Goal: Task Accomplishment & Management: Complete application form

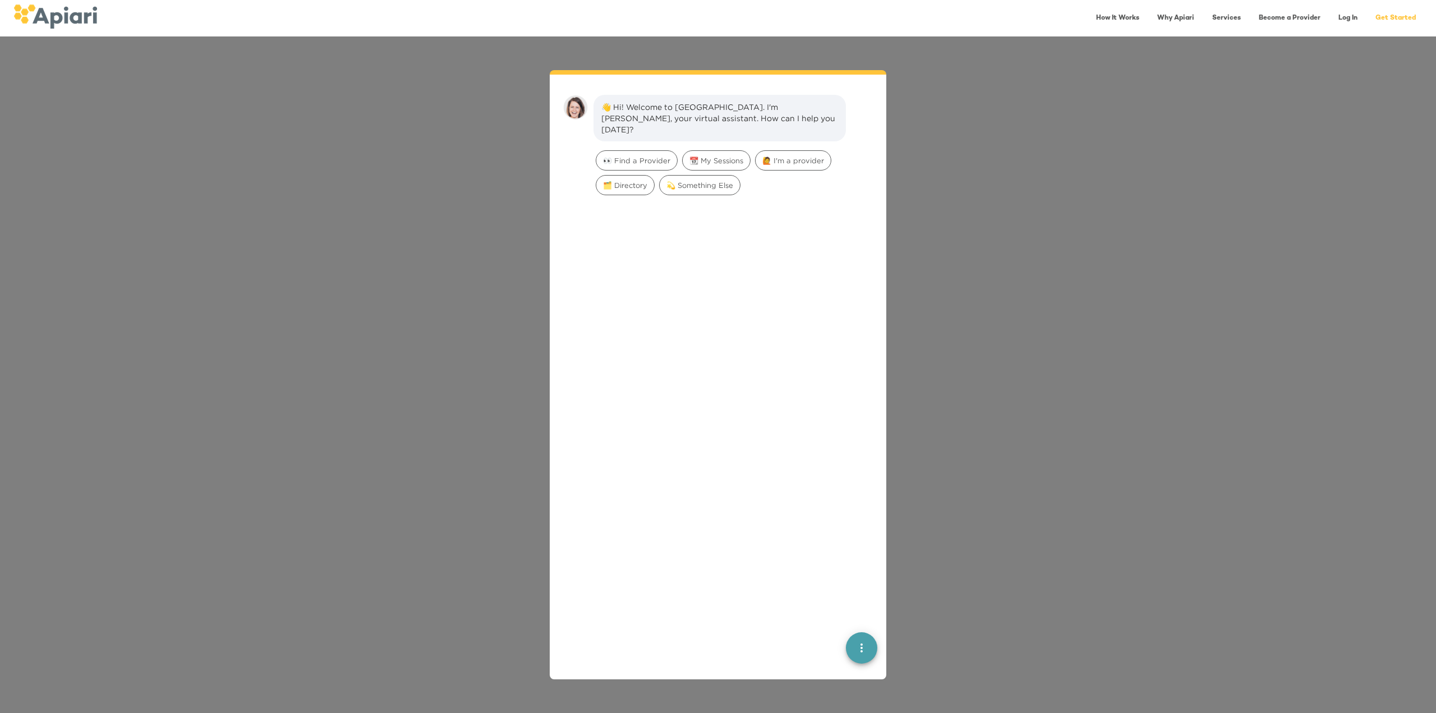
scroll to position [16, 0]
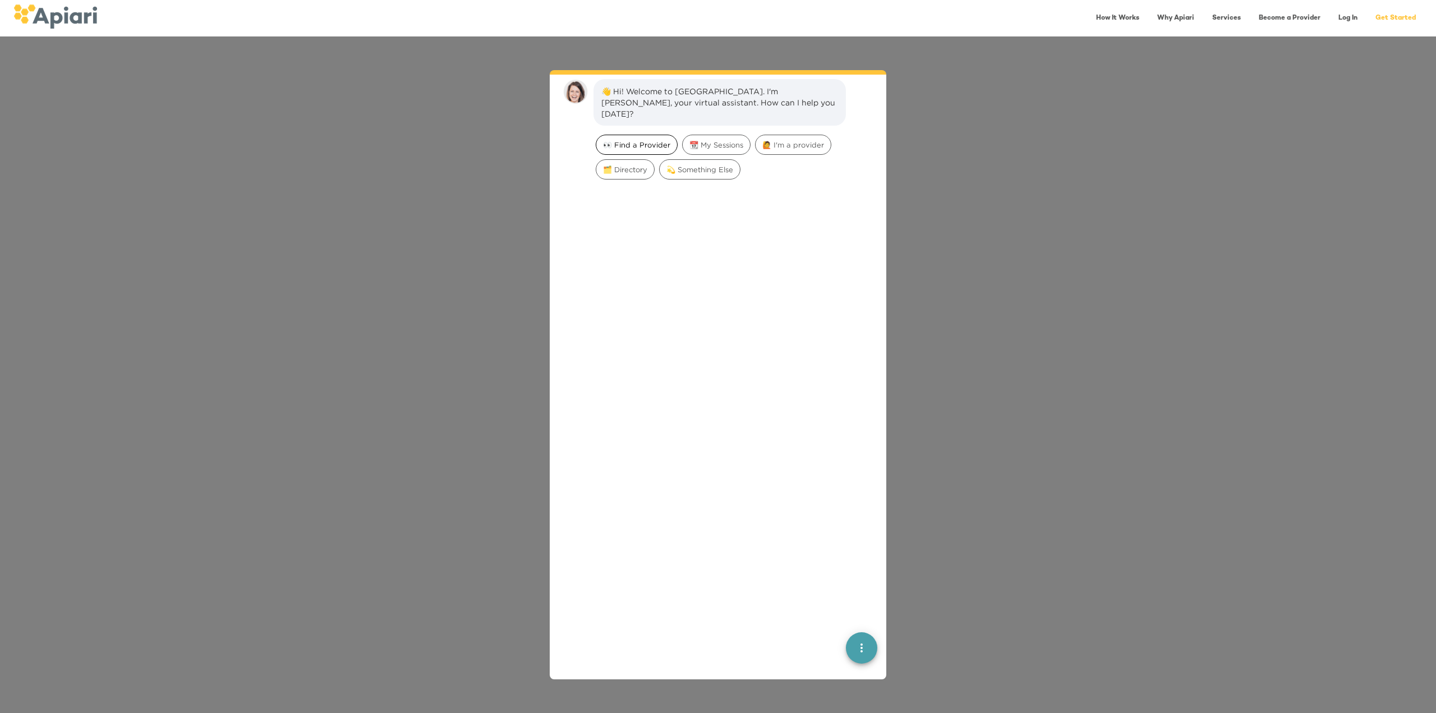
click at [636, 140] on span "👀 Find a Provider" at bounding box center [636, 145] width 81 height 11
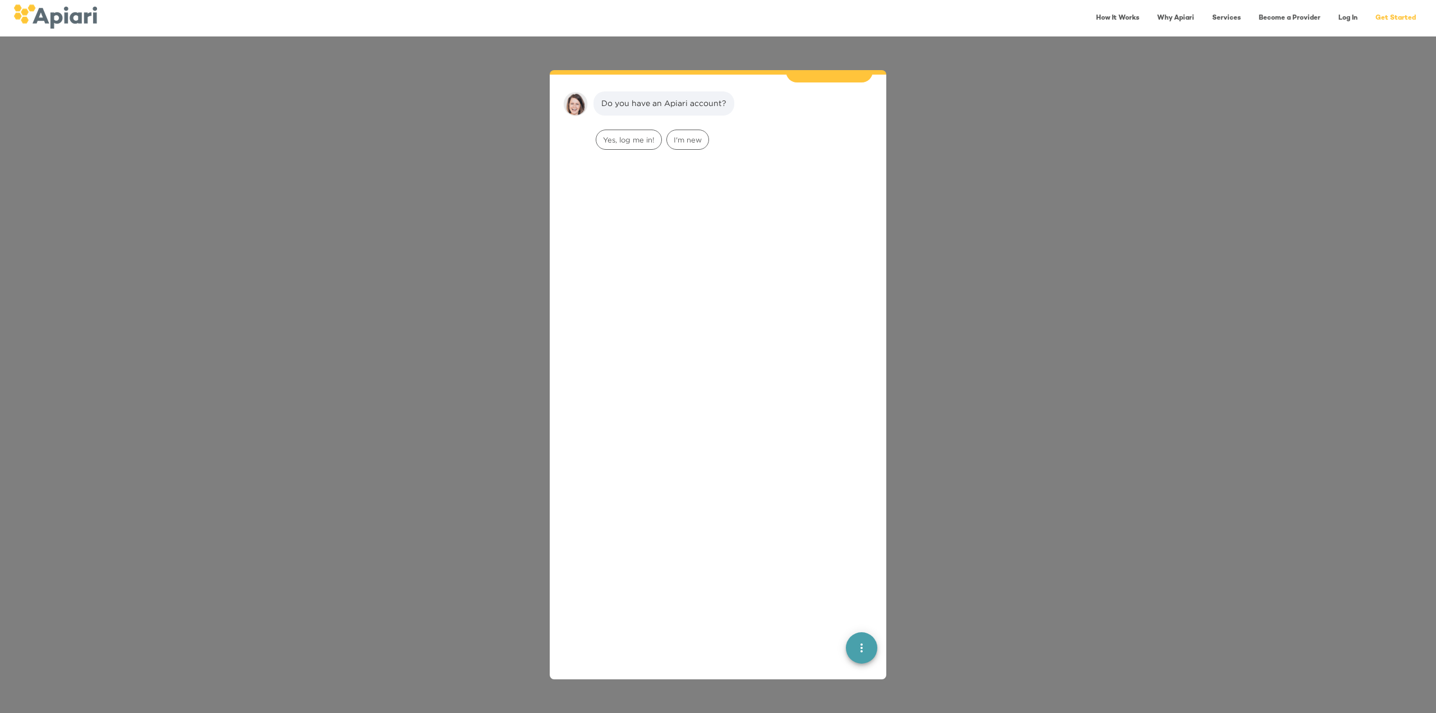
scroll to position [92, 0]
click at [681, 134] on span "I'm new" at bounding box center [687, 139] width 41 height 11
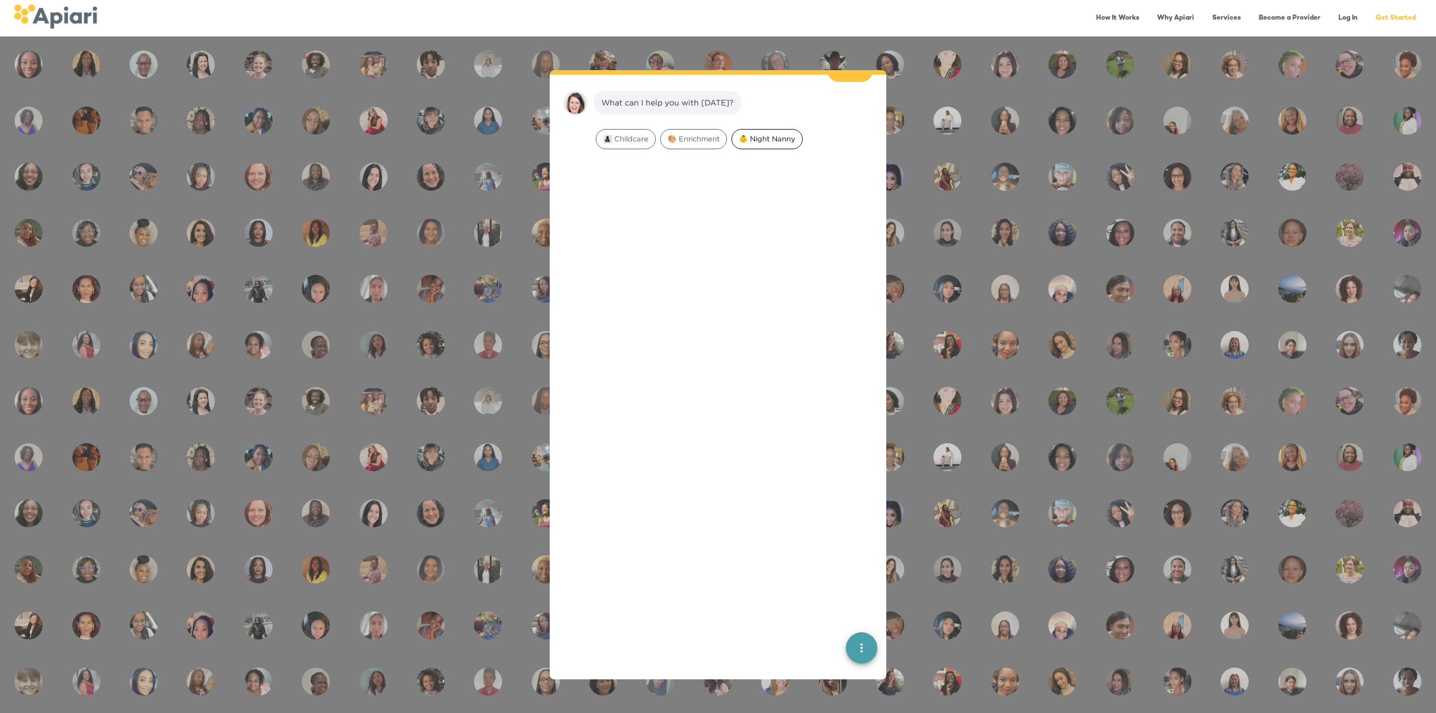
click at [776, 133] on span "👶 Night Nanny" at bounding box center [767, 138] width 70 height 11
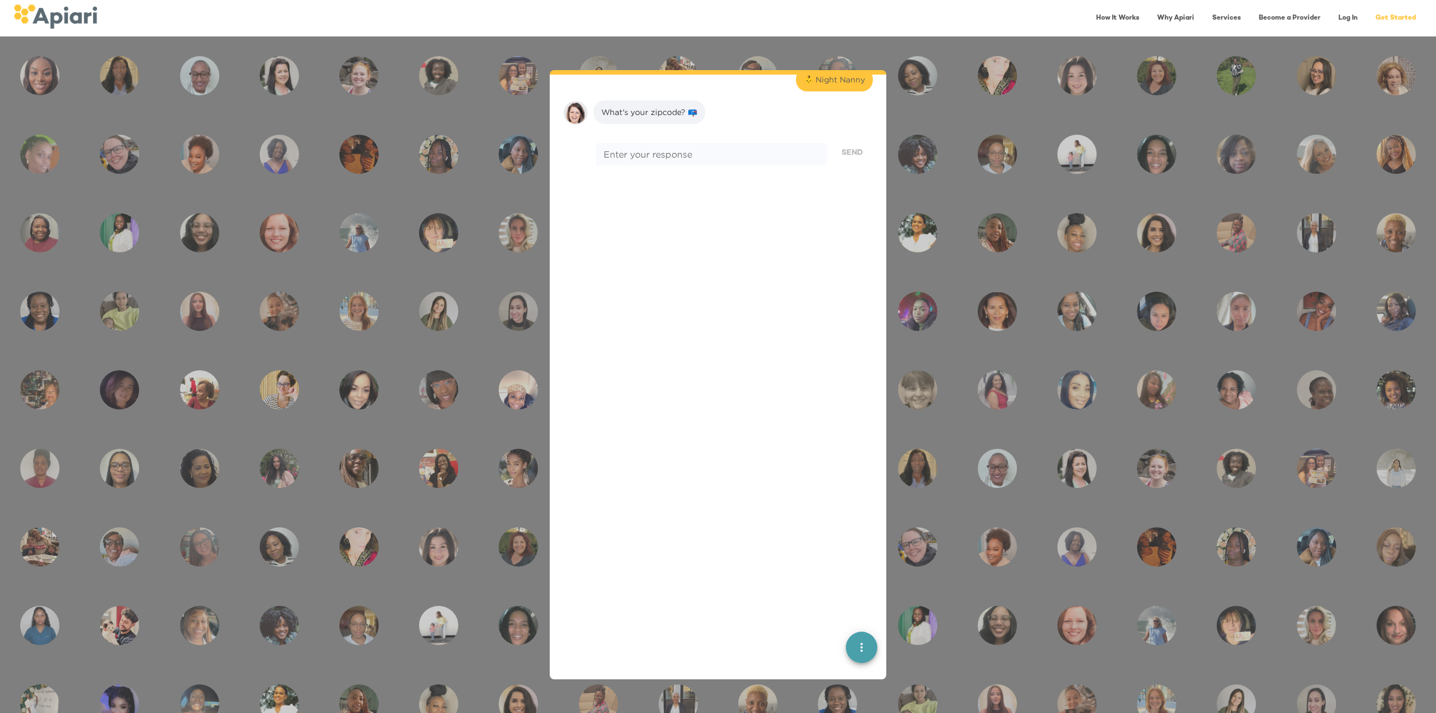
scroll to position [234, 0]
click at [684, 140] on div "* Enter your response" at bounding box center [711, 144] width 231 height 22
type textarea "*****"
click at [842, 137] on span "Send" at bounding box center [851, 144] width 21 height 14
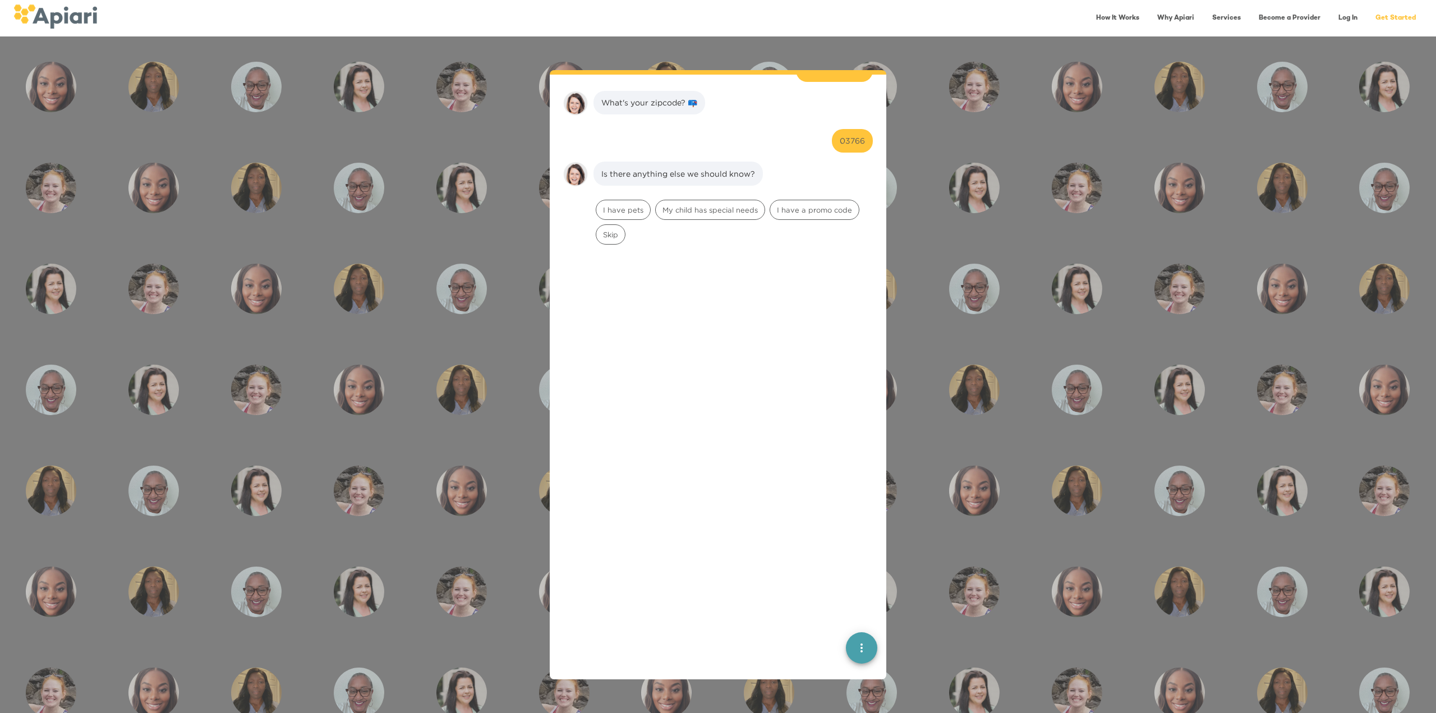
scroll to position [305, 0]
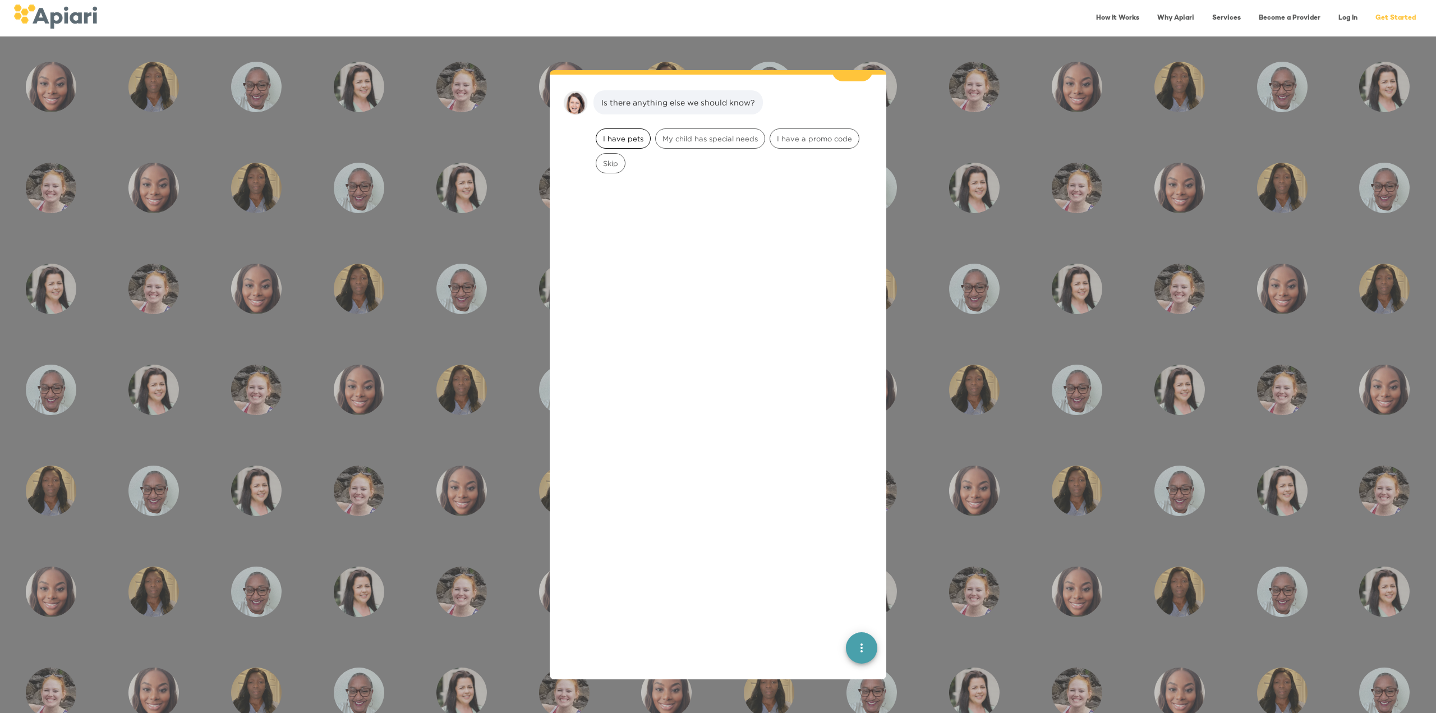
click at [640, 128] on div "I have pets" at bounding box center [623, 138] width 55 height 20
click at [645, 134] on span "Cats" at bounding box center [649, 139] width 30 height 11
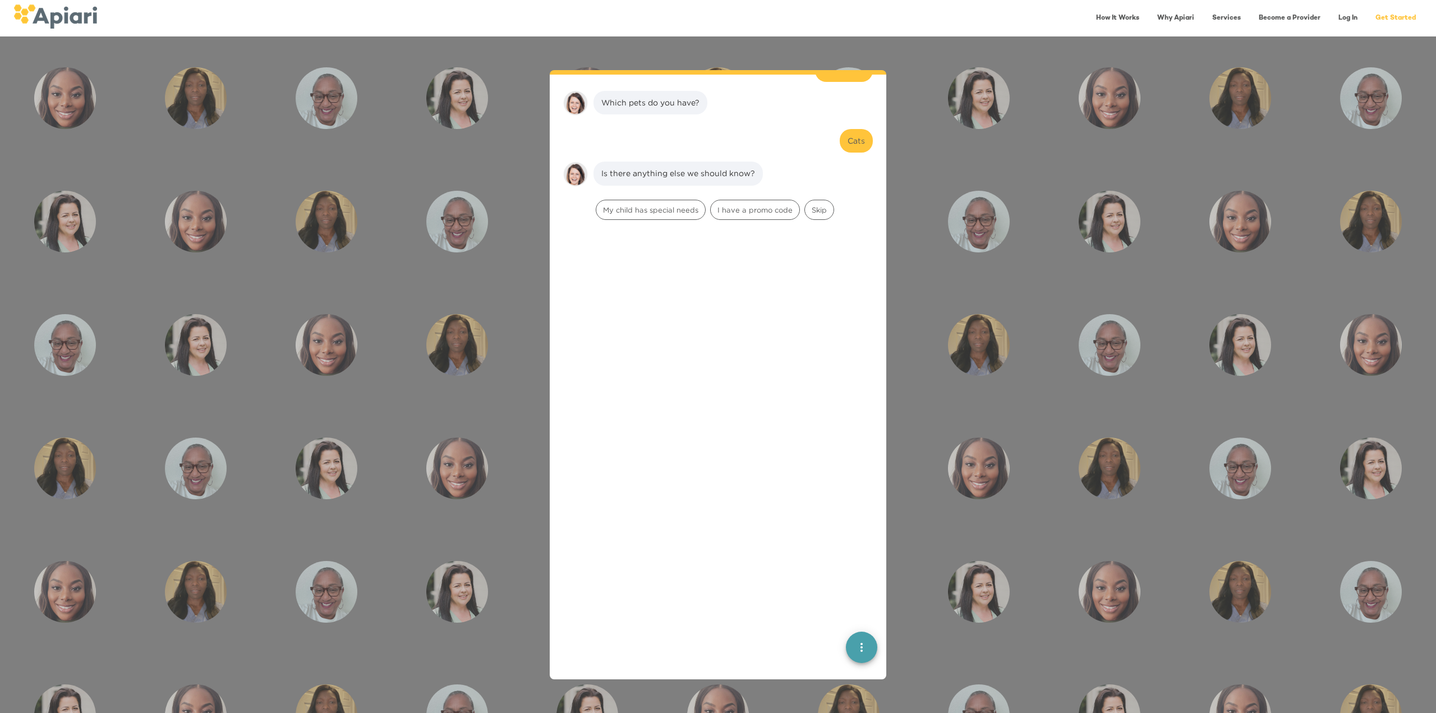
scroll to position [446, 0]
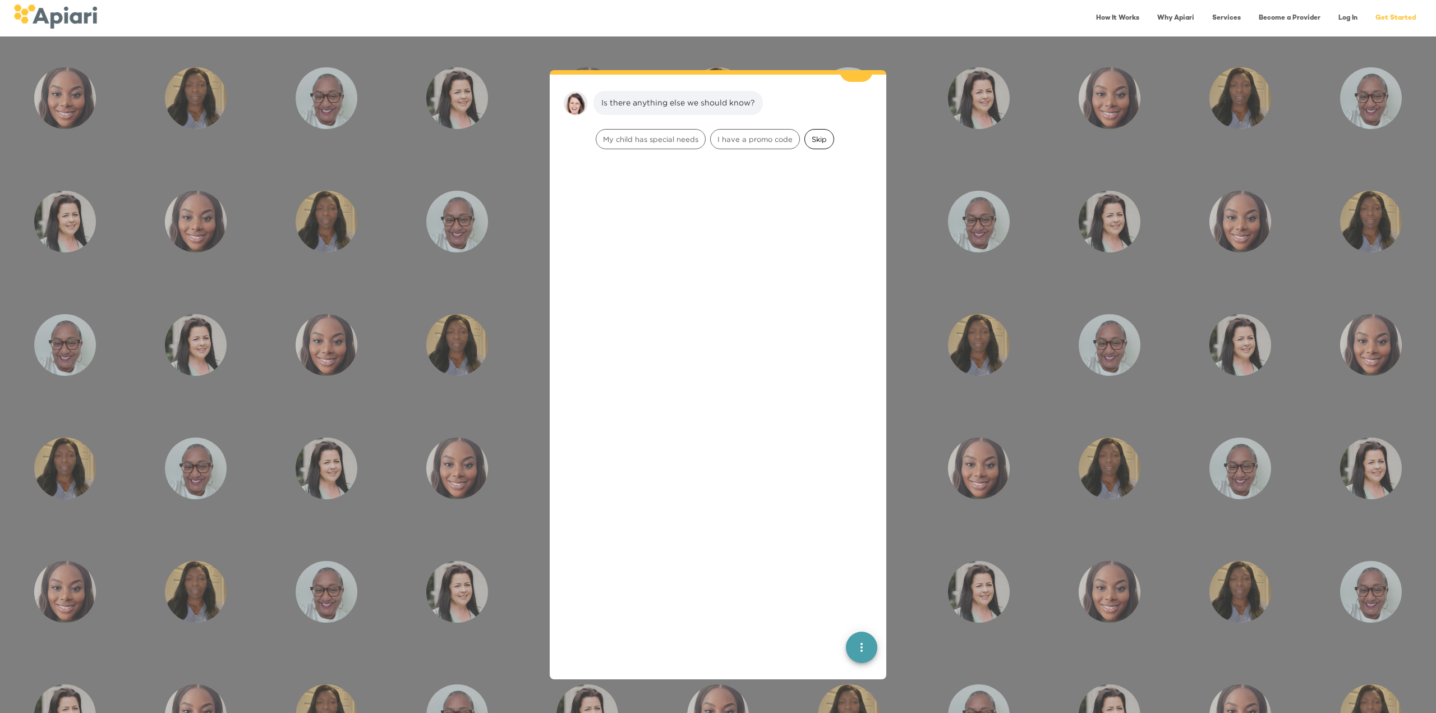
click at [825, 134] on span "Skip" at bounding box center [819, 139] width 29 height 11
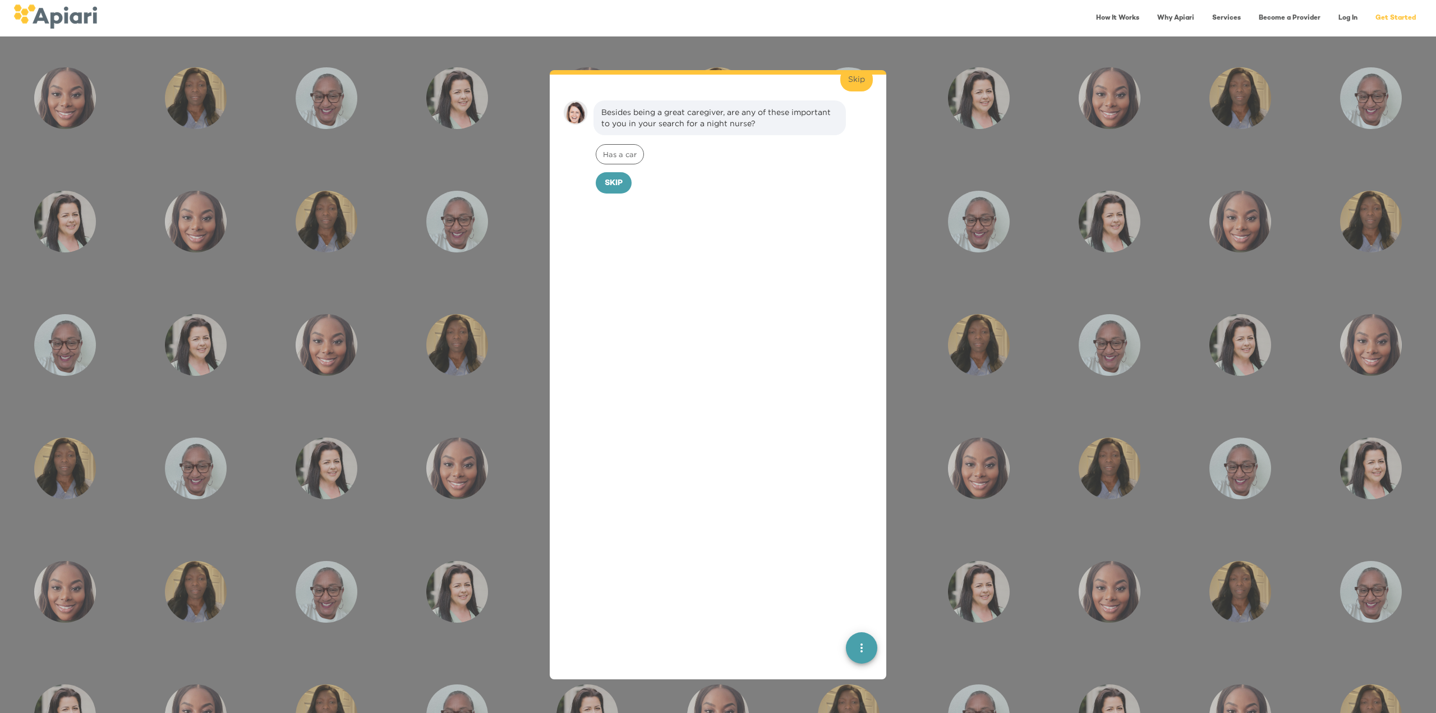
scroll to position [518, 0]
click at [621, 167] on span "Skip" at bounding box center [614, 174] width 18 height 14
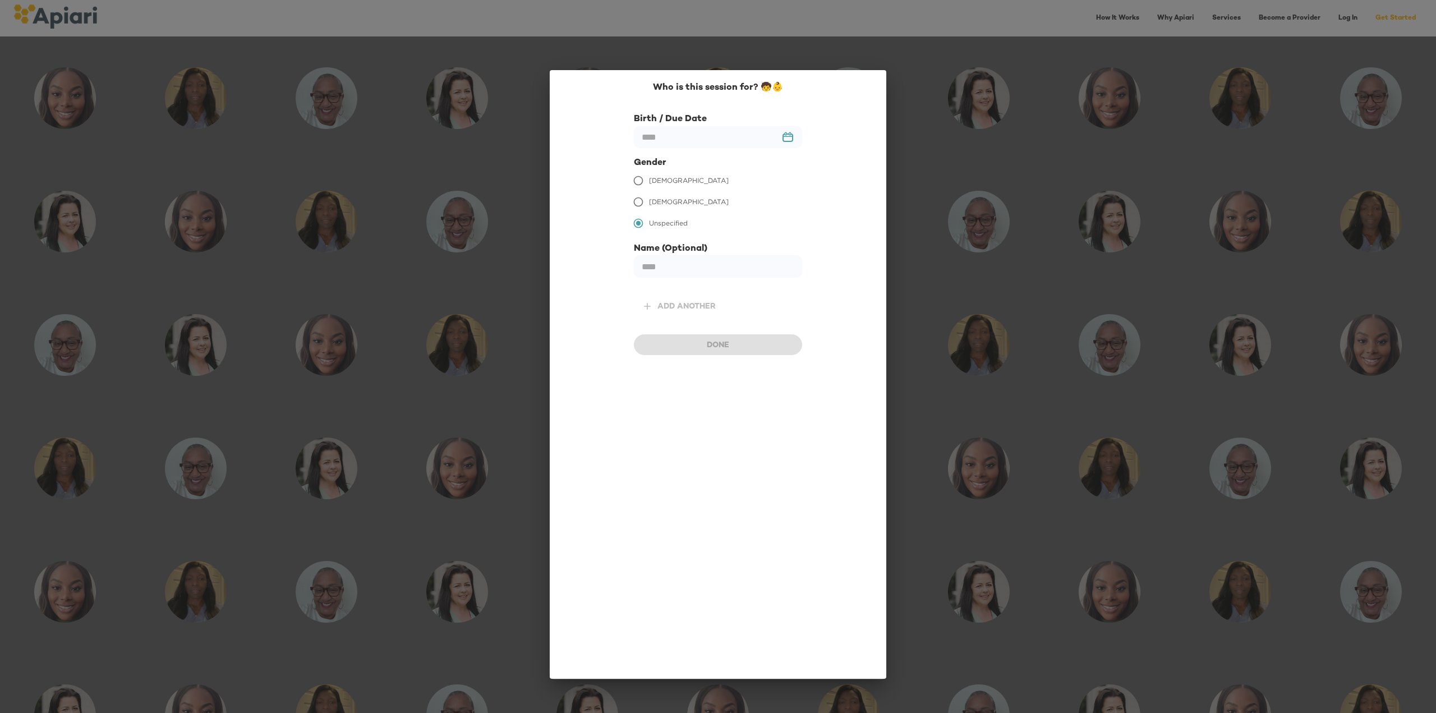
scroll to position [594, 0]
click at [677, 142] on input "text" at bounding box center [718, 137] width 168 height 22
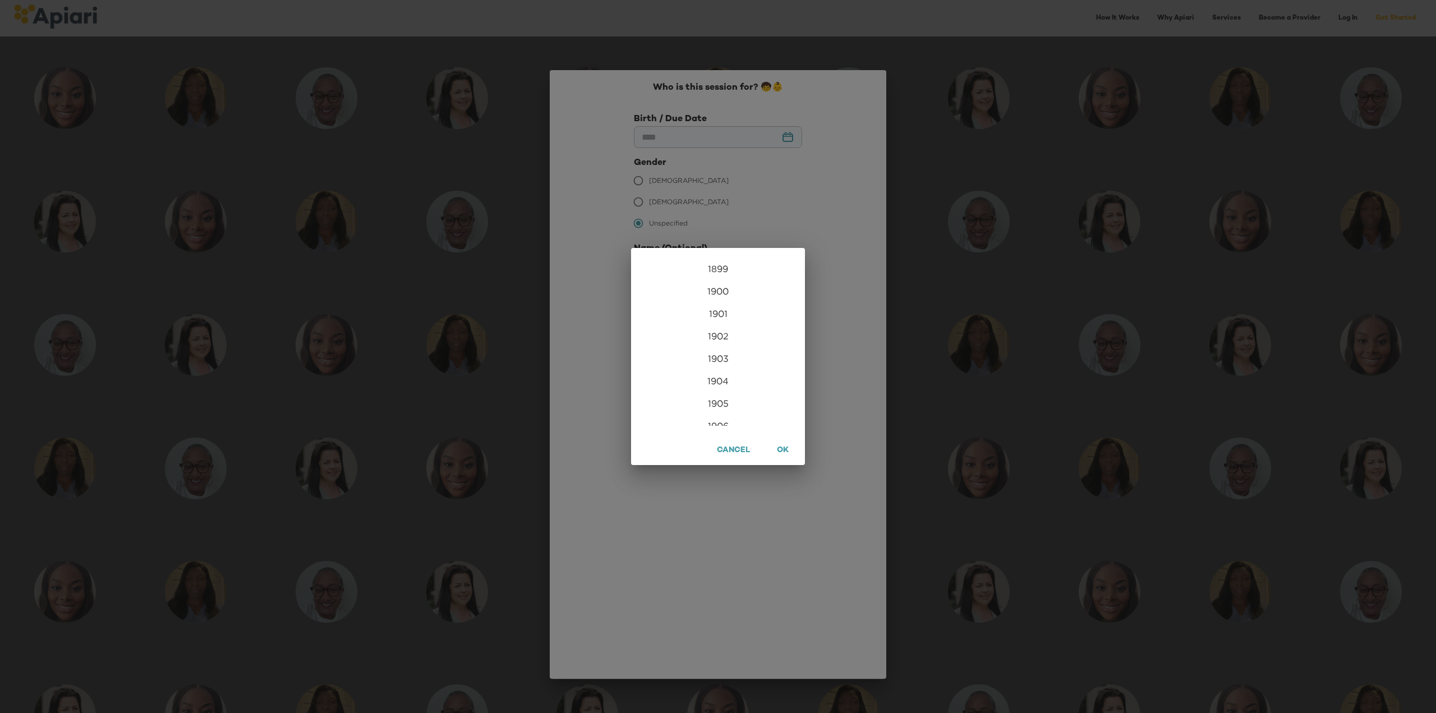
scroll to position [2714, 0]
click at [726, 413] on div "2026" at bounding box center [718, 414] width 174 height 22
click at [771, 275] on div "Mar" at bounding box center [776, 278] width 58 height 42
type input "**********"
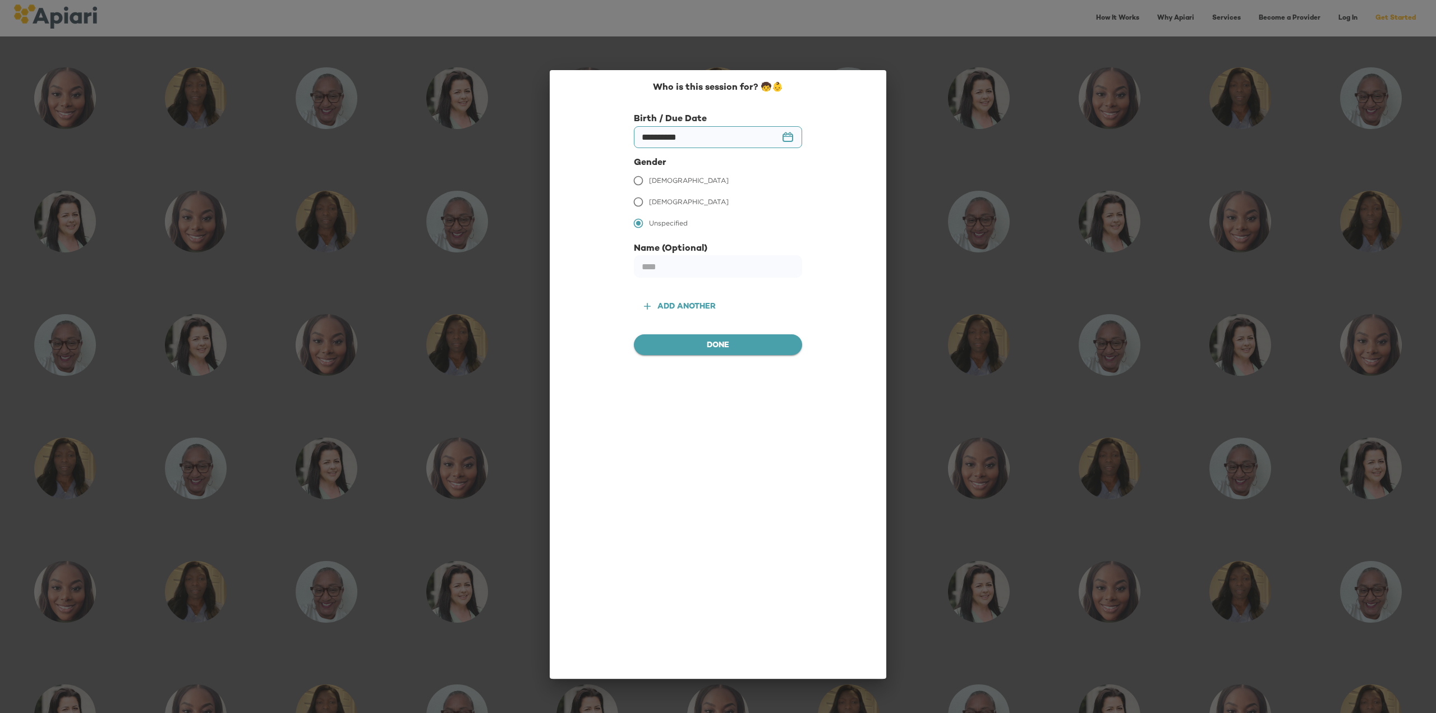
click at [751, 350] on span "Done" at bounding box center [718, 346] width 150 height 14
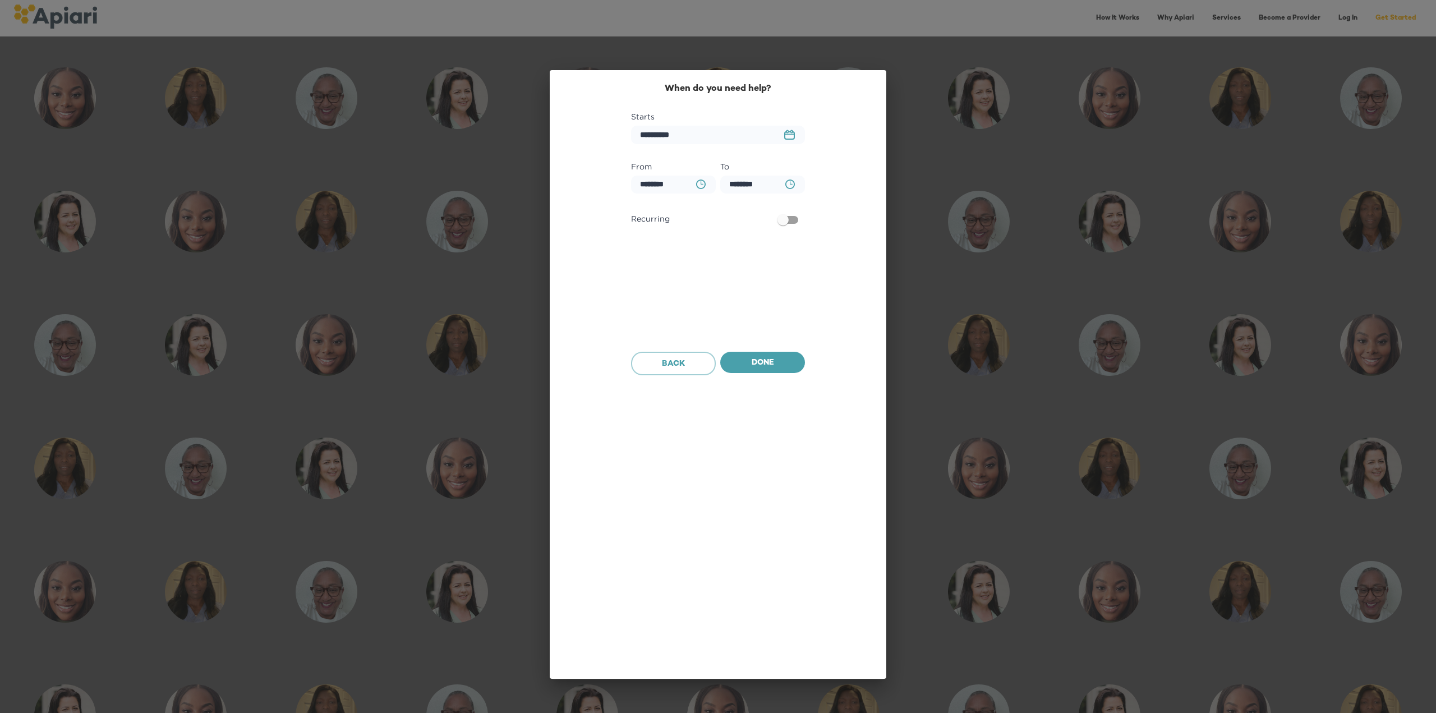
scroll to position [665, 0]
click at [787, 134] on rect "button" at bounding box center [790, 134] width 10 height 1
click at [787, 169] on icon "button" at bounding box center [791, 168] width 13 height 13
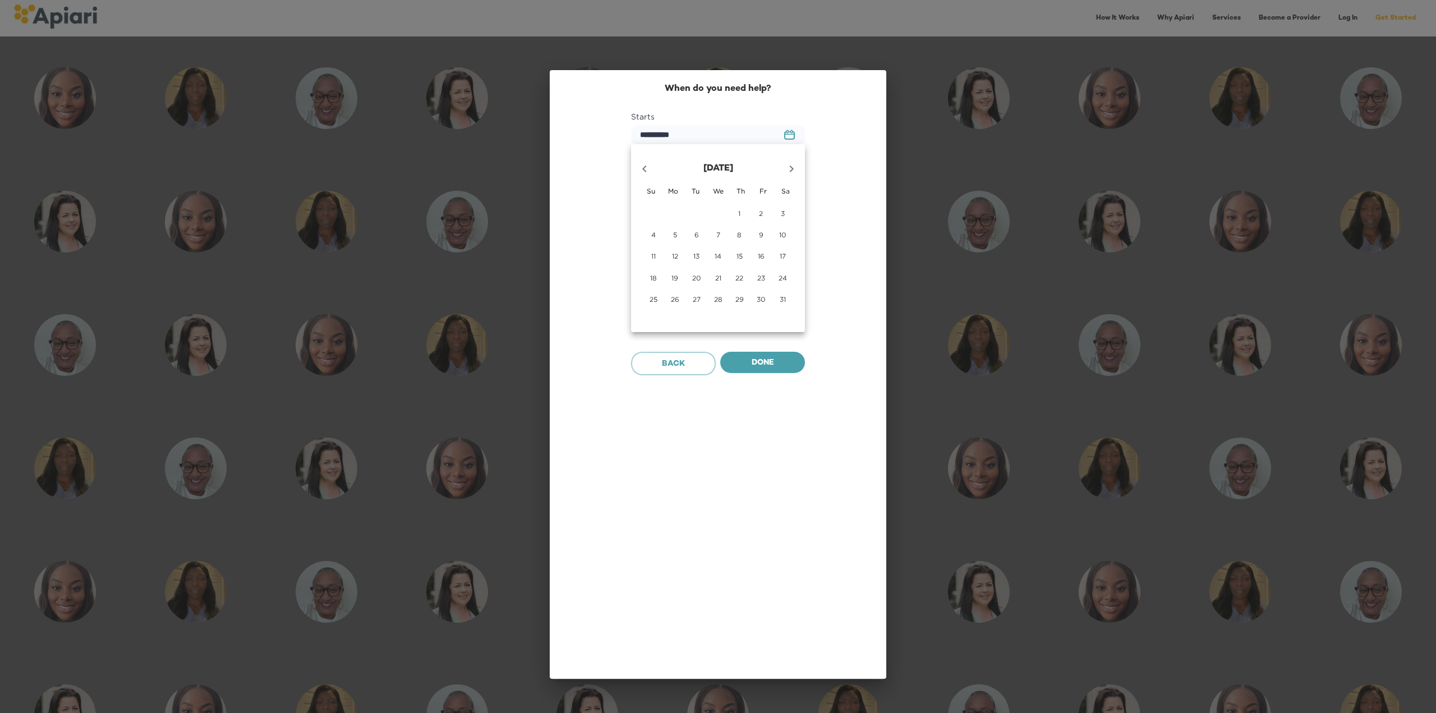
click at [787, 169] on icon "button" at bounding box center [791, 168] width 13 height 13
click at [674, 276] on p "23" at bounding box center [675, 278] width 8 height 10
type input "**********"
click at [696, 186] on icon "BA0D2328-0349-4FFE-B945-982DA367CA30 Created with sketchtool." at bounding box center [701, 184] width 10 height 10
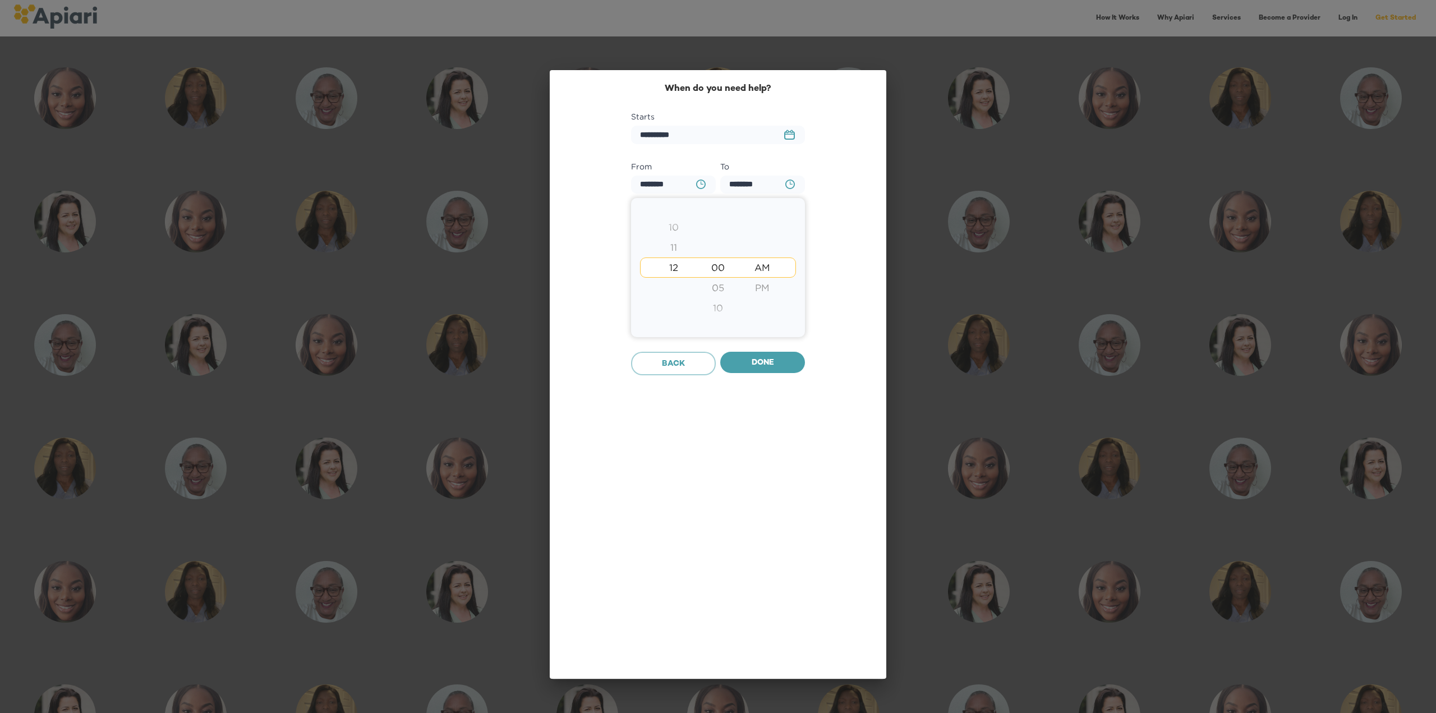
type input "********"
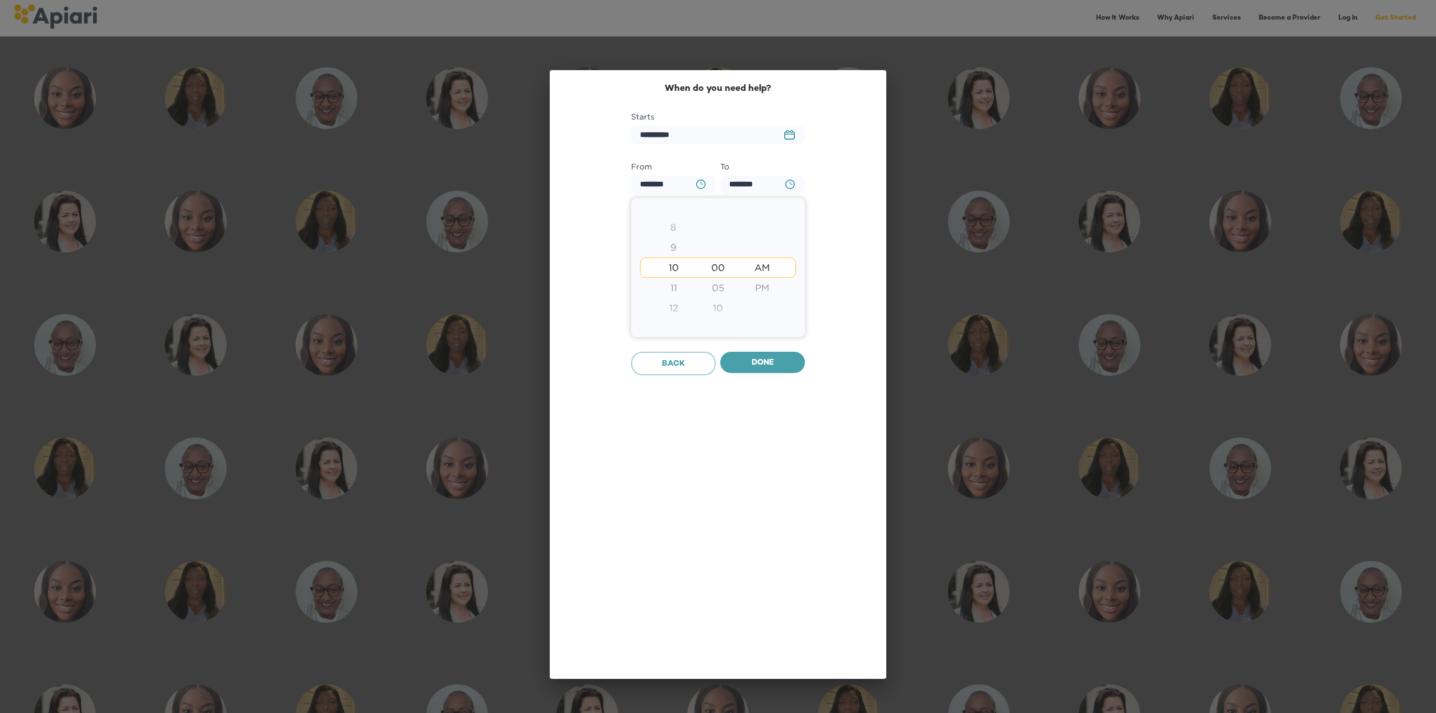
type input "********"
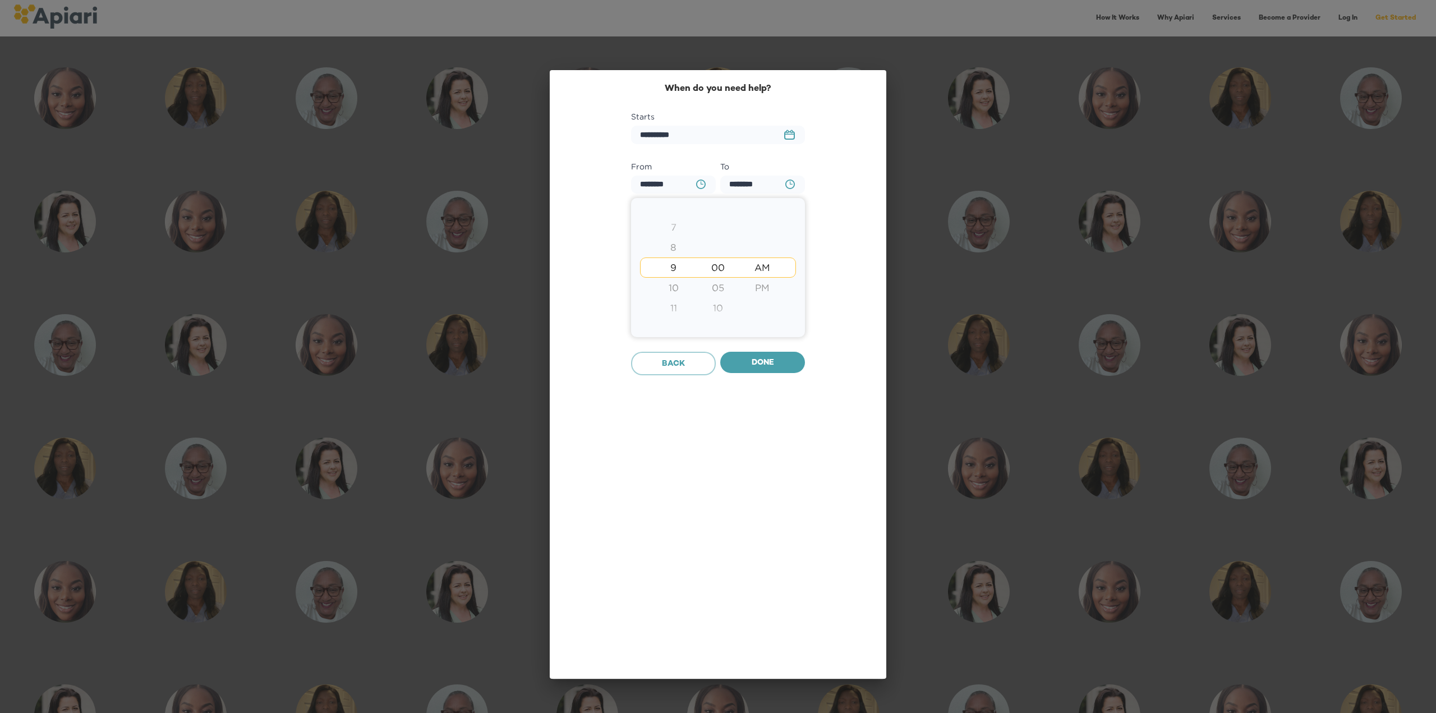
type input "********"
click at [763, 368] on div at bounding box center [718, 356] width 1436 height 713
click at [793, 183] on icon "BA0D2328-0349-4FFE-B945-982DA367CA30 Created with sketchtool." at bounding box center [790, 184] width 10 height 10
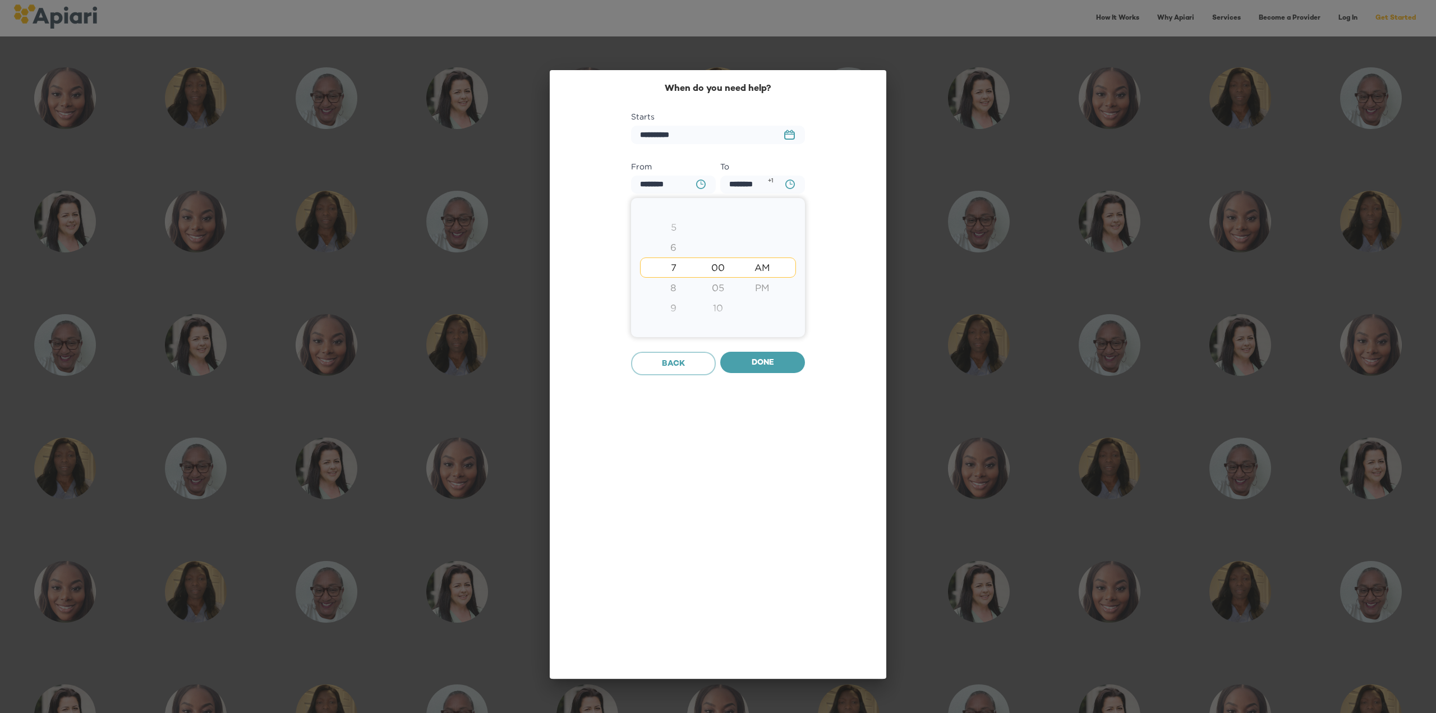
type input "********"
click at [754, 364] on div at bounding box center [718, 356] width 1436 height 713
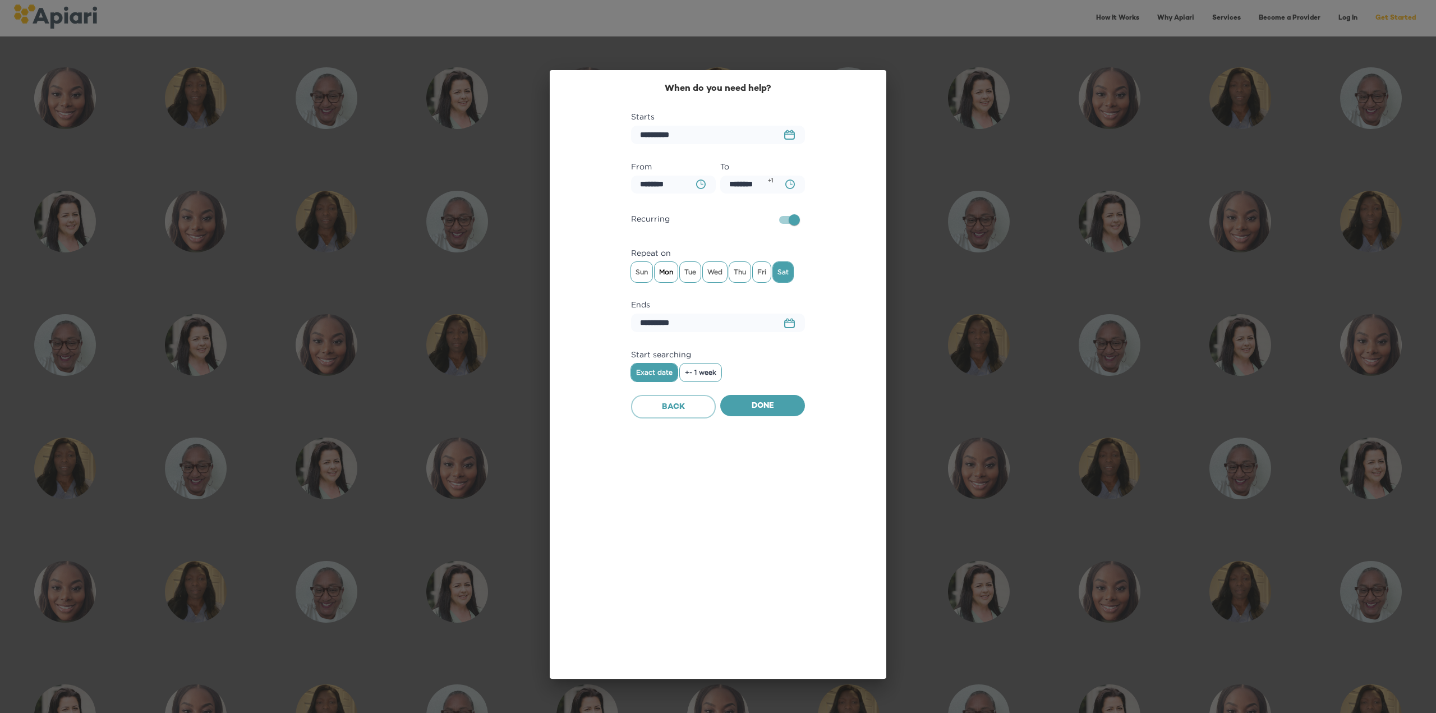
click at [666, 272] on span "Mon" at bounding box center [665, 272] width 23 height 17
click at [708, 272] on span "Wed" at bounding box center [715, 272] width 24 height 17
click at [765, 273] on span "Fri" at bounding box center [762, 272] width 18 height 17
click at [782, 273] on span "Sat" at bounding box center [783, 272] width 20 height 17
click at [792, 321] on rect "button" at bounding box center [792, 320] width 2 height 3
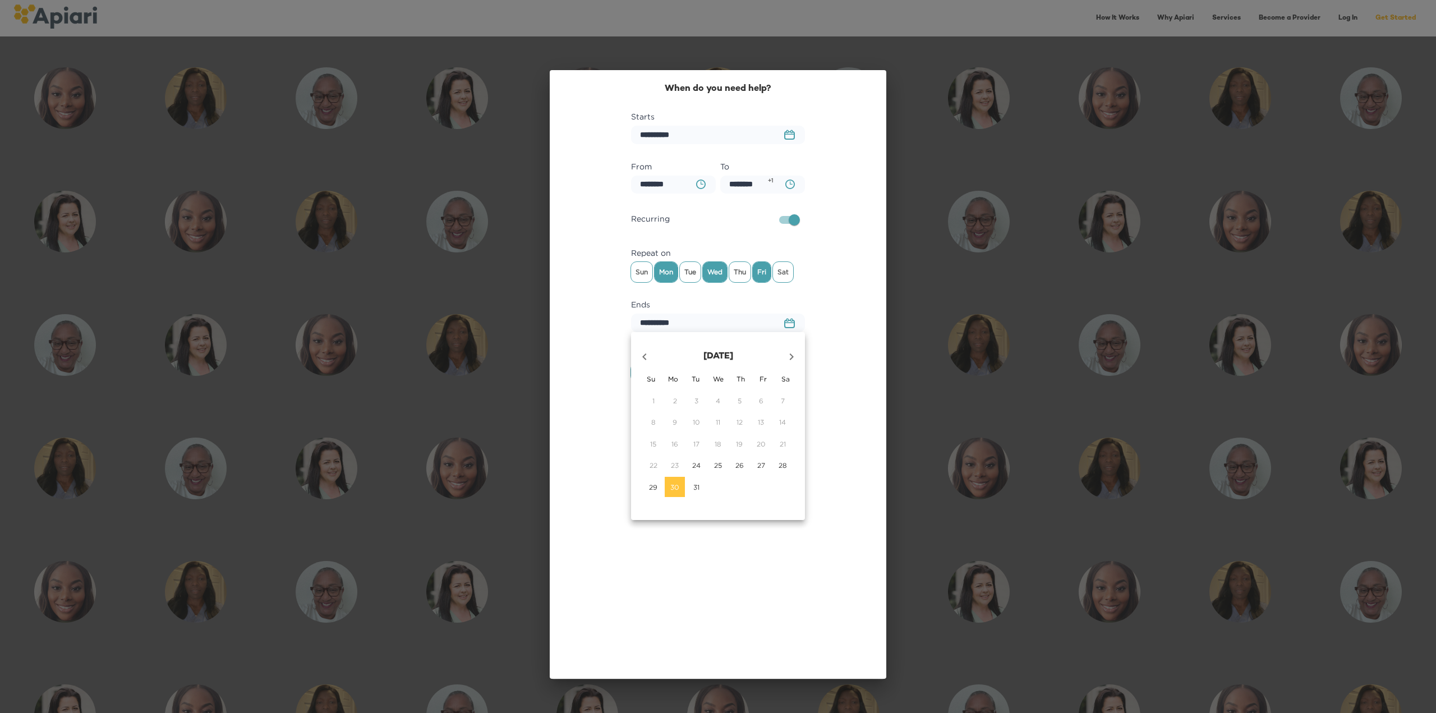
click at [793, 356] on icon "button" at bounding box center [792, 356] width 4 height 7
click at [671, 465] on p "20" at bounding box center [674, 465] width 9 height 10
type input "**********"
click at [773, 406] on span "Done" at bounding box center [762, 406] width 67 height 14
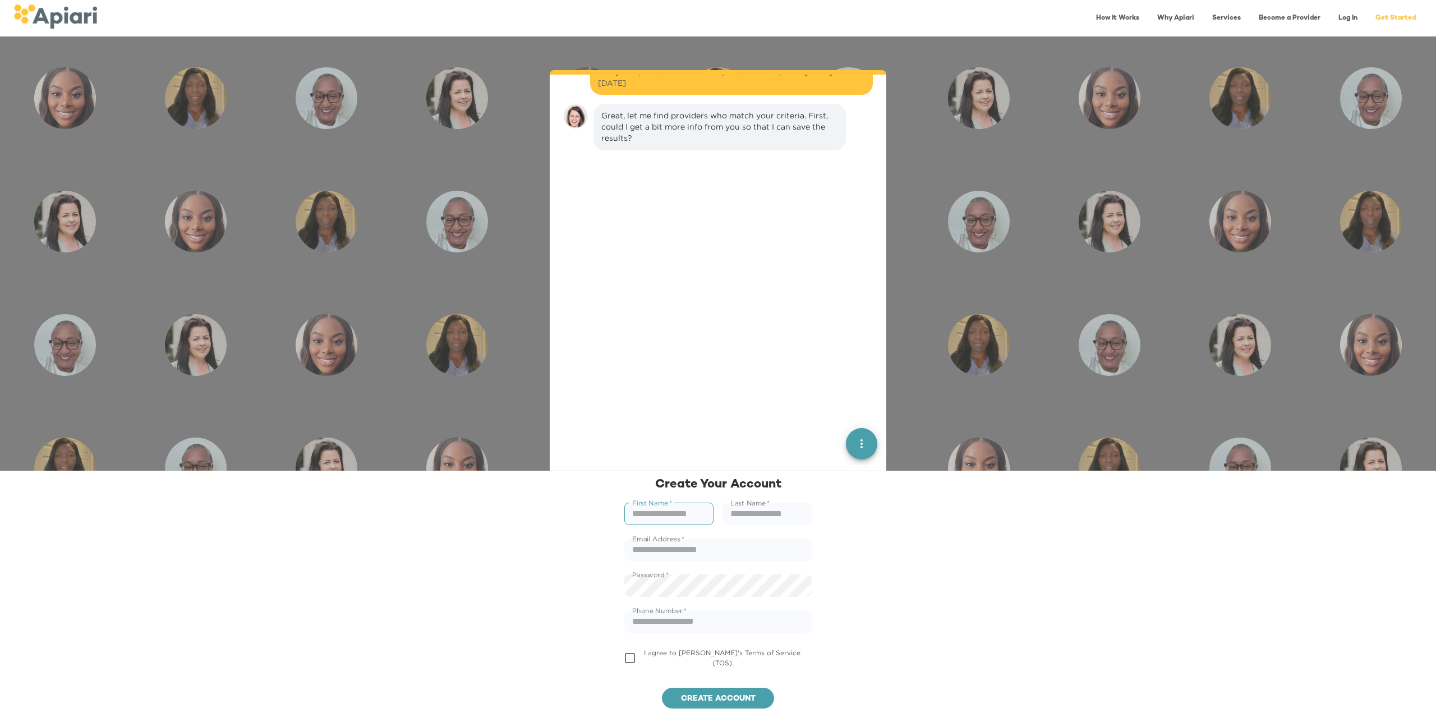
scroll to position [747, 0]
